Goal: Navigation & Orientation: Understand site structure

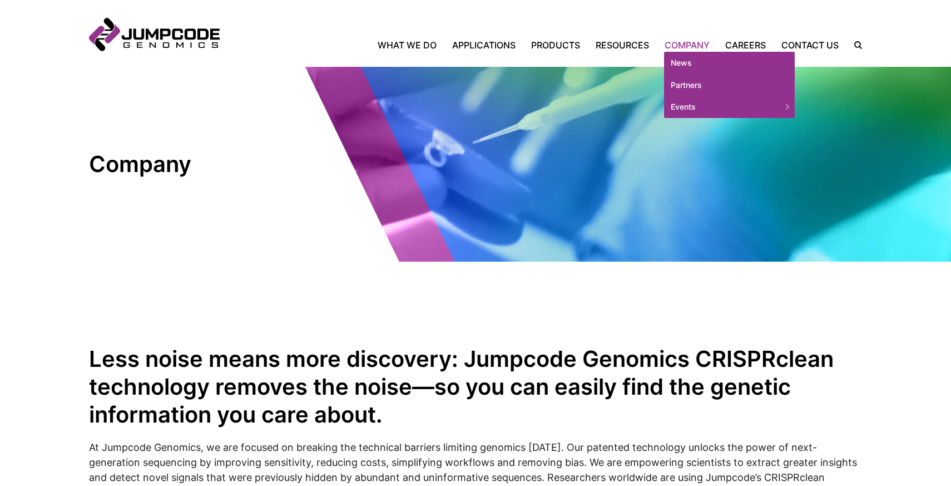
click at [673, 41] on link "Company" at bounding box center [687, 44] width 61 height 13
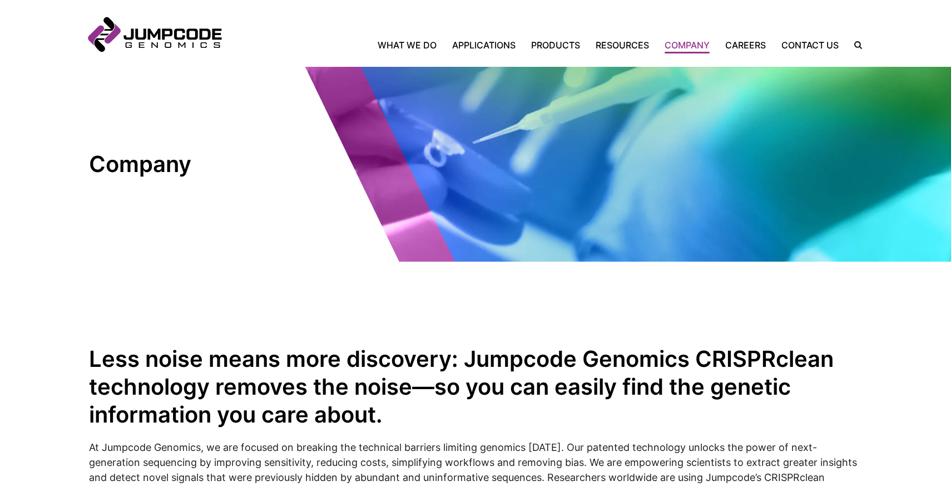
click at [190, 27] on link "Jumpcode Genomics" at bounding box center [154, 34] width 131 height 33
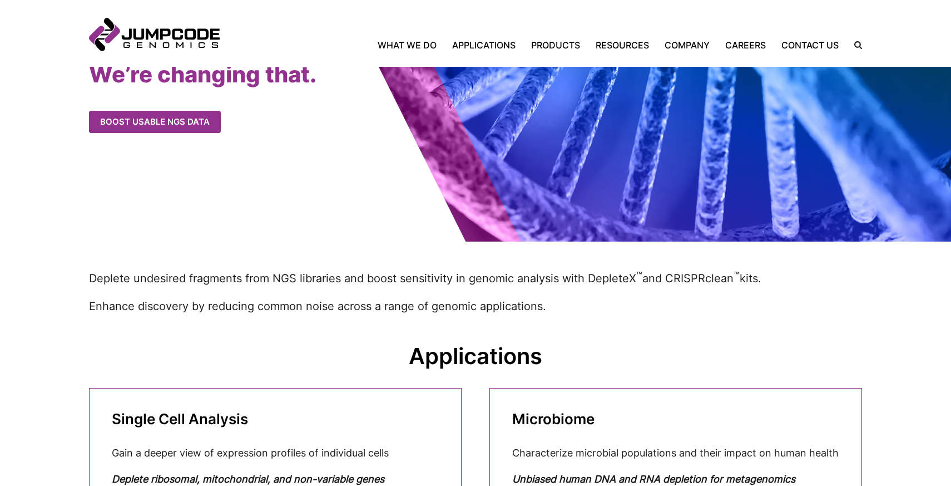
scroll to position [419, 0]
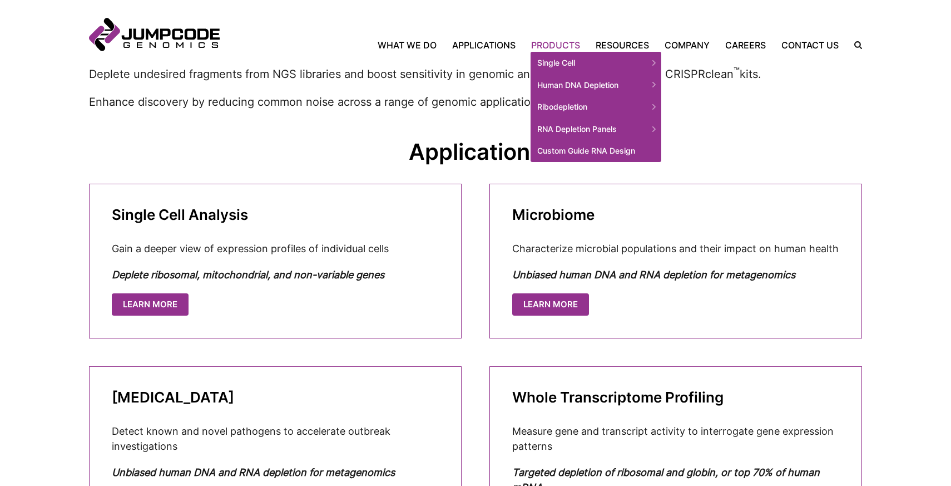
click at [555, 47] on link "Products" at bounding box center [555, 44] width 65 height 13
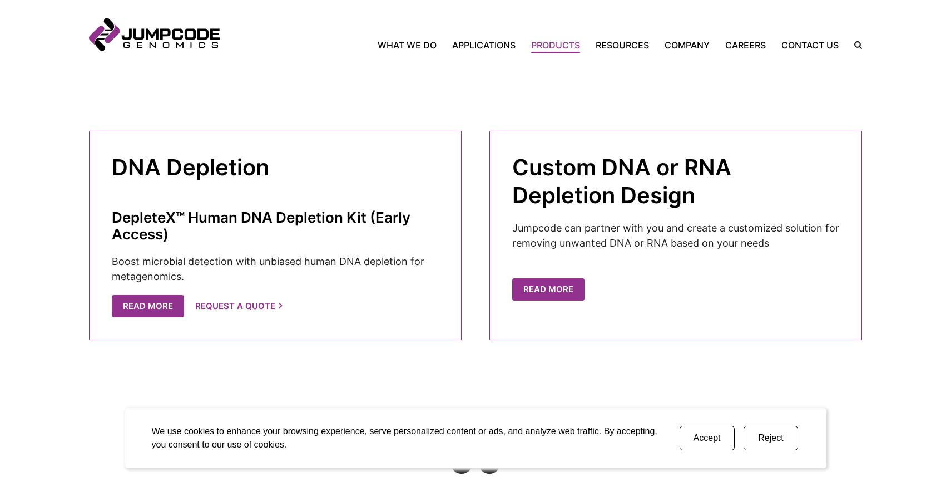
scroll to position [1099, 0]
